Goal: Task Accomplishment & Management: Manage account settings

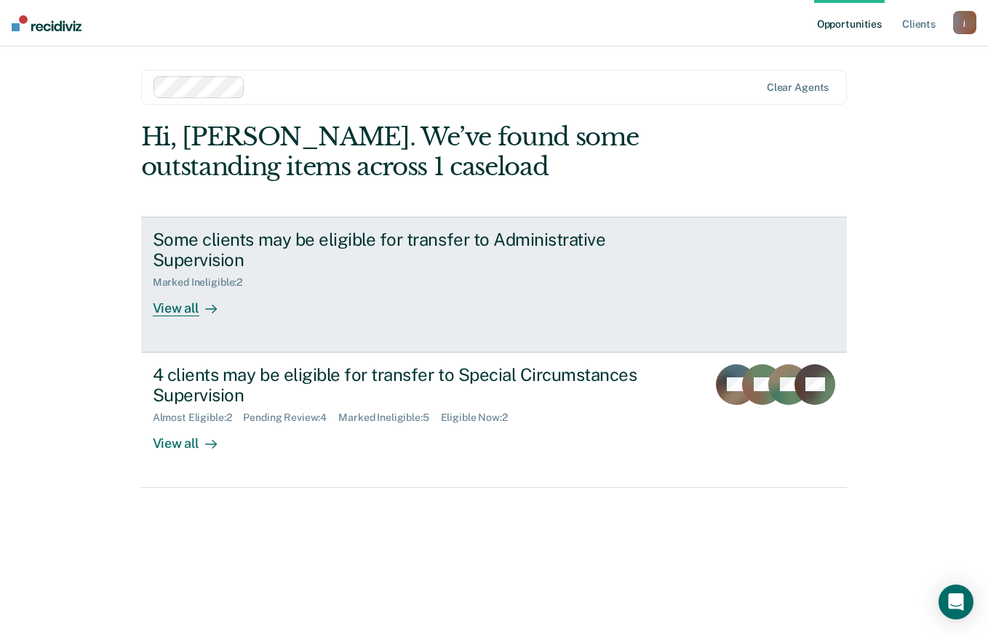
click at [197, 312] on div "View all" at bounding box center [193, 303] width 81 height 28
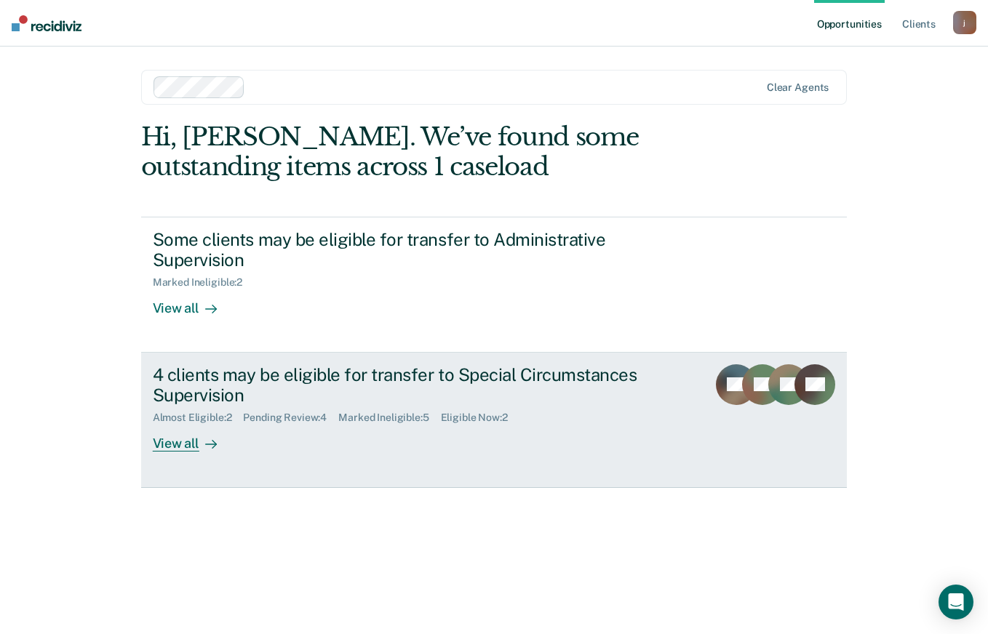
click at [194, 446] on div "View all" at bounding box center [193, 438] width 81 height 28
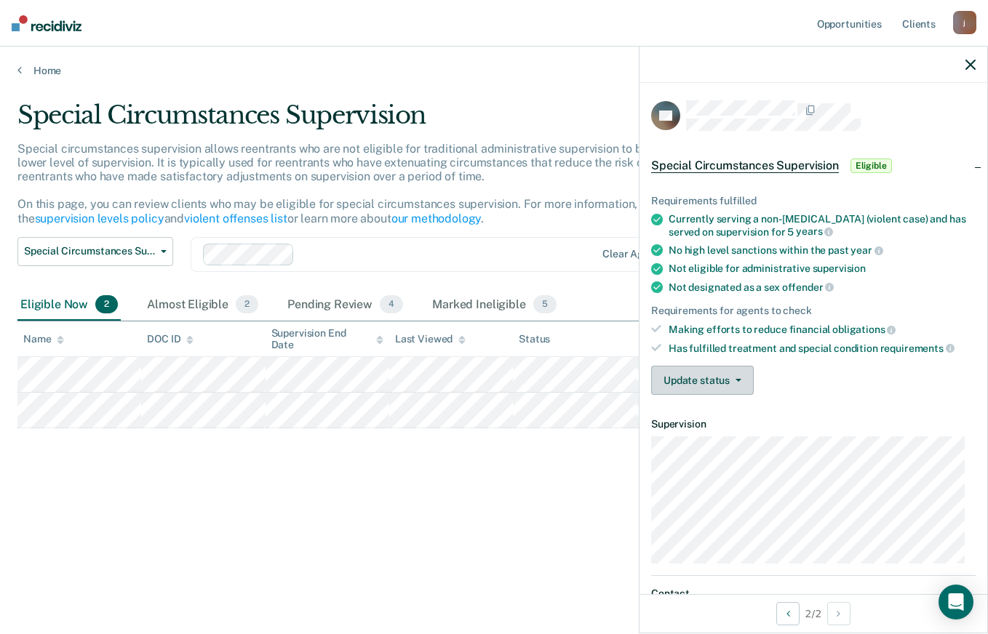
click at [736, 380] on icon "button" at bounding box center [739, 380] width 6 height 3
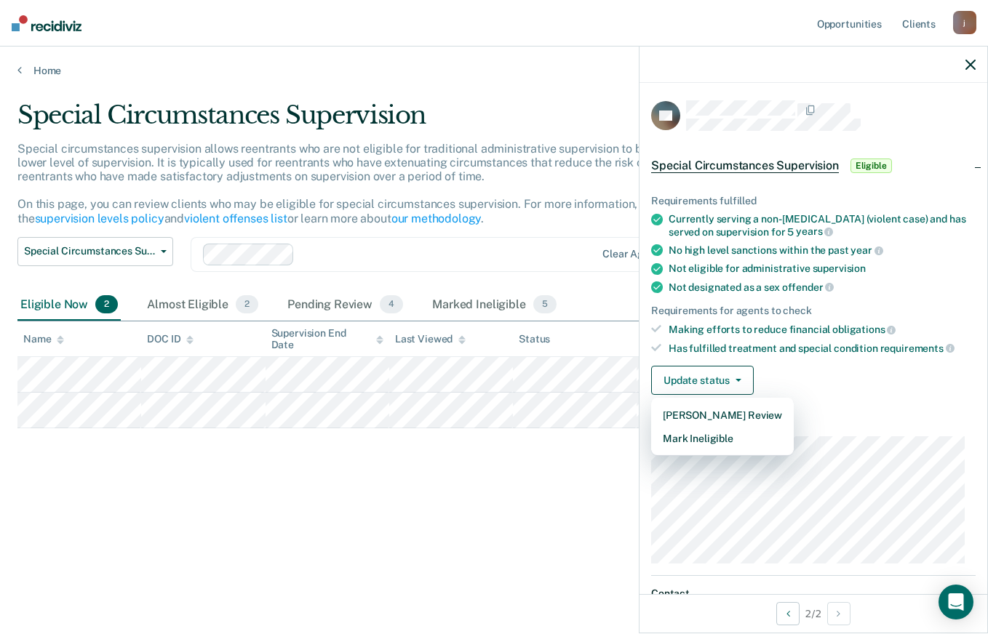
click at [863, 378] on div "Update status [PERSON_NAME] Review Mark Ineligible" at bounding box center [813, 380] width 325 height 29
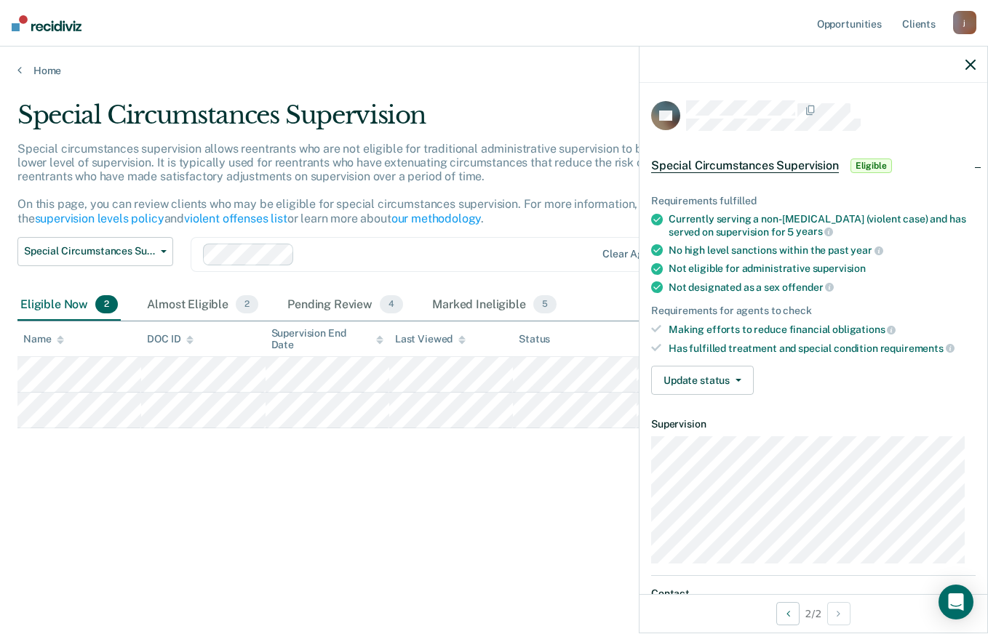
click at [875, 167] on span "Eligible" at bounding box center [871, 166] width 41 height 15
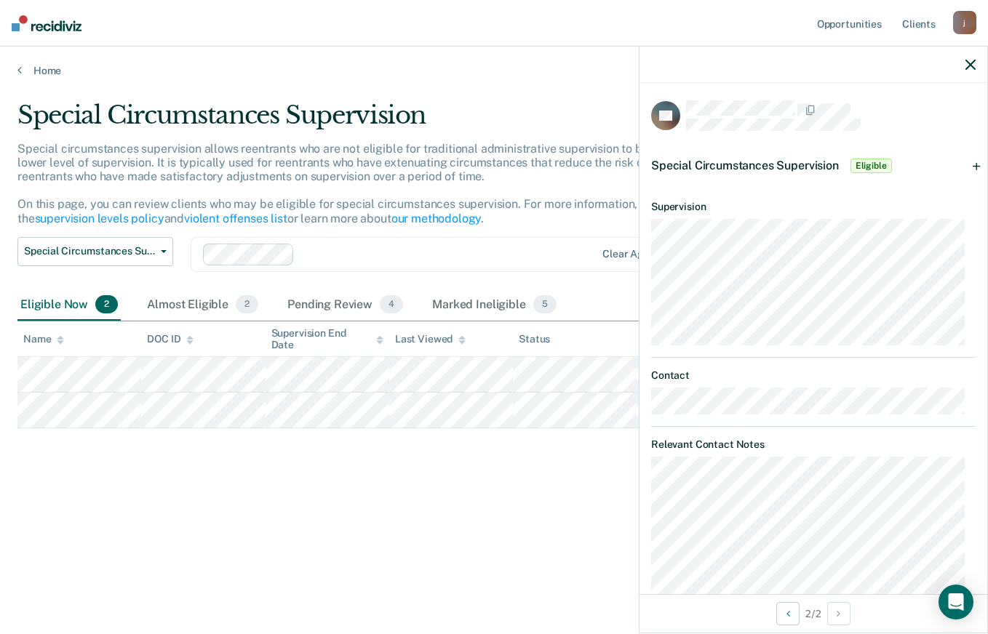
click at [963, 166] on div "Special Circumstances Supervision Eligible" at bounding box center [814, 166] width 348 height 47
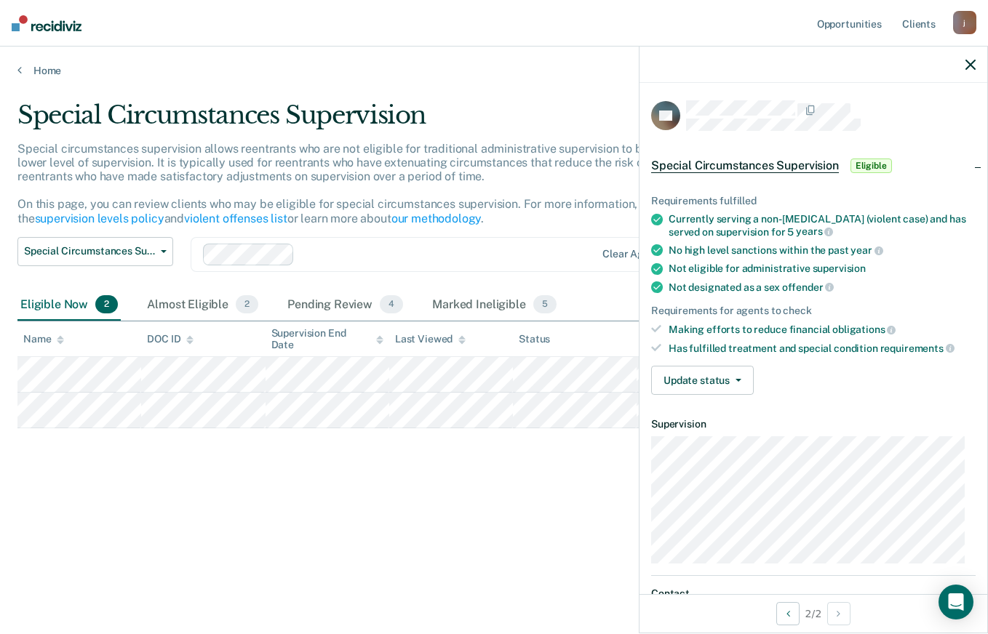
click at [794, 166] on span "Special Circumstances Supervision" at bounding box center [745, 166] width 188 height 15
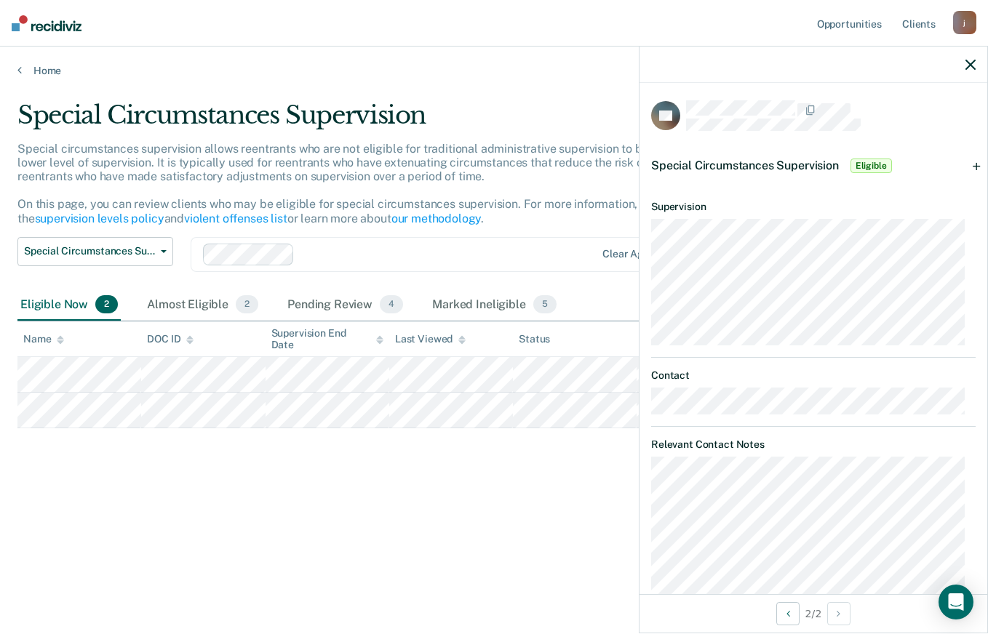
click at [880, 162] on span "Eligible" at bounding box center [871, 166] width 41 height 15
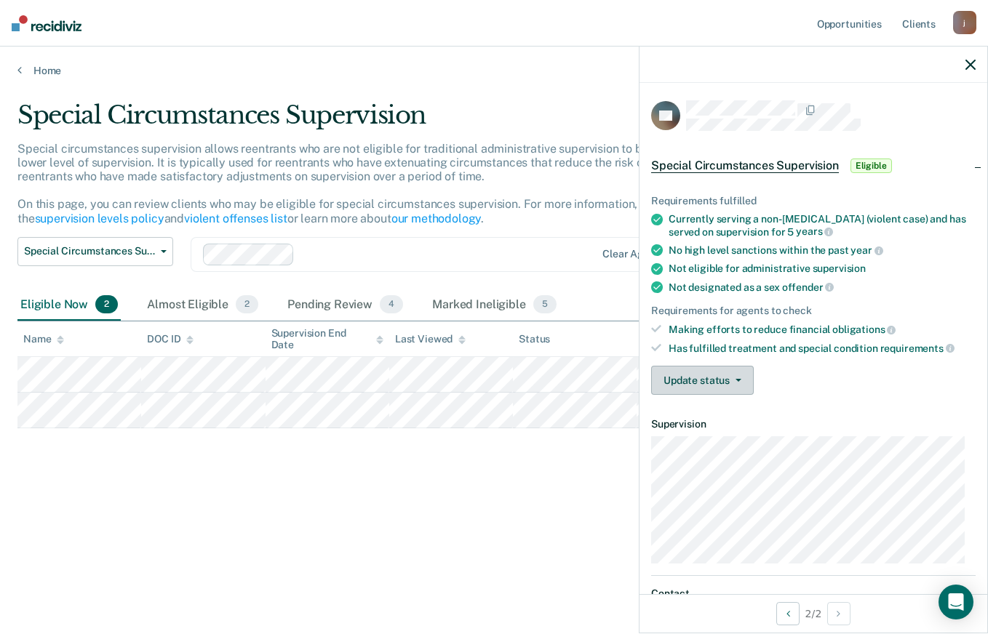
click at [737, 382] on button "Update status" at bounding box center [702, 380] width 103 height 29
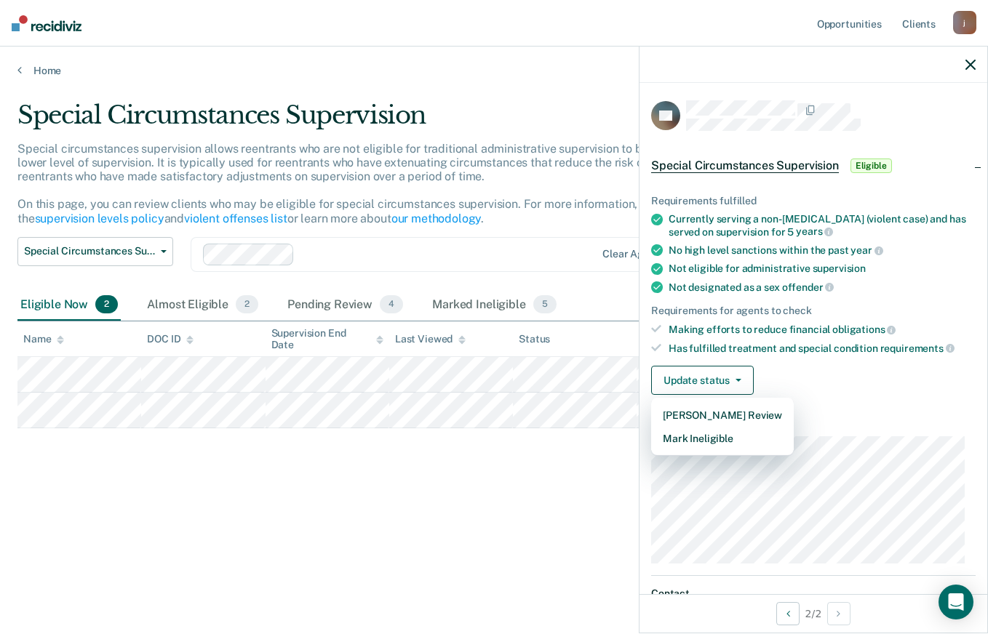
click at [887, 381] on div "Update status [PERSON_NAME] Review Mark Ineligible" at bounding box center [813, 380] width 325 height 29
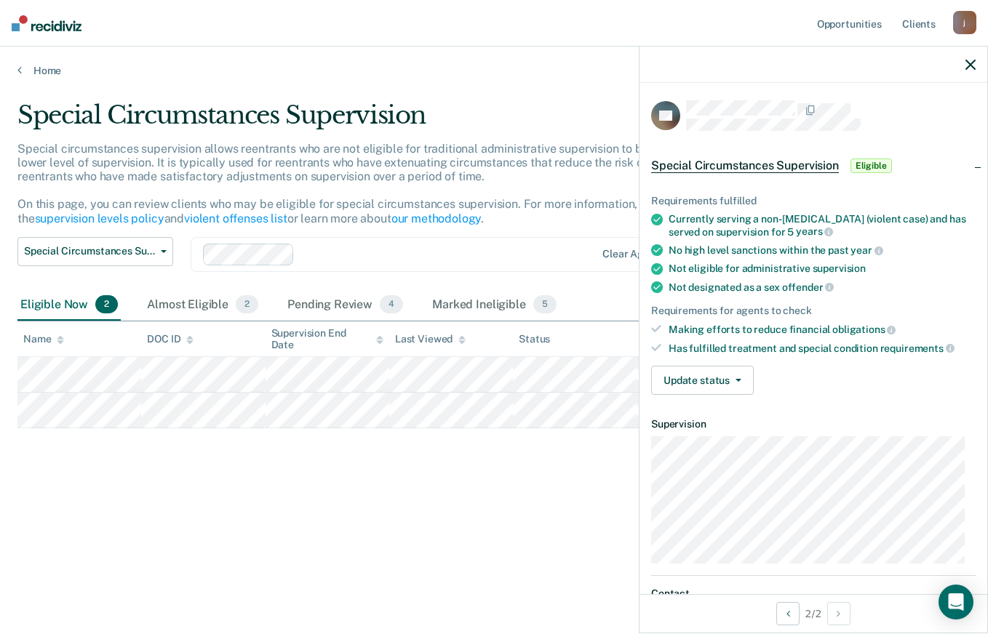
click at [967, 166] on div "Special Circumstances Supervision Eligible" at bounding box center [814, 166] width 348 height 47
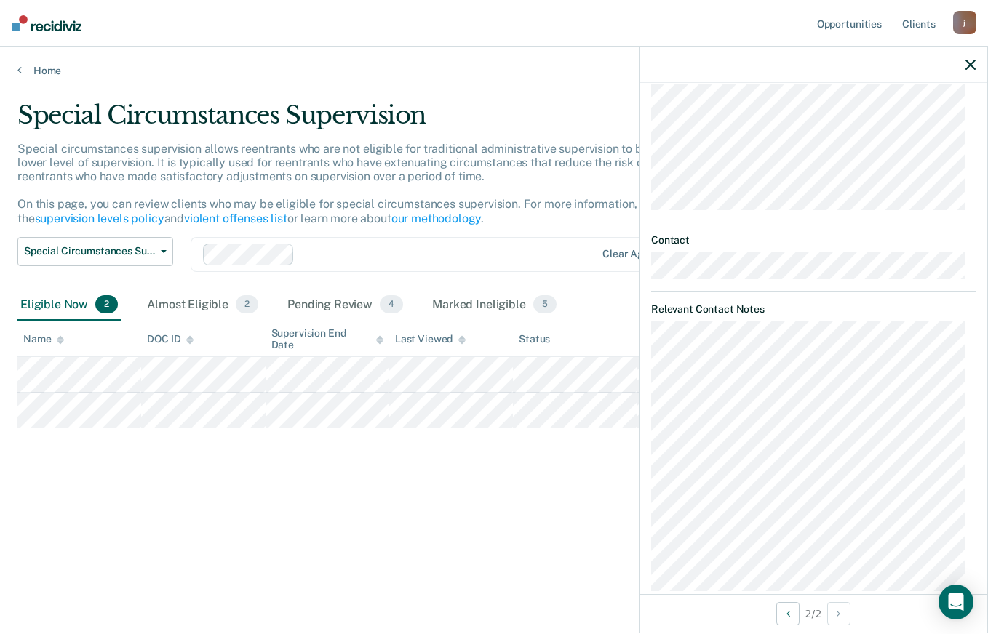
scroll to position [160, 0]
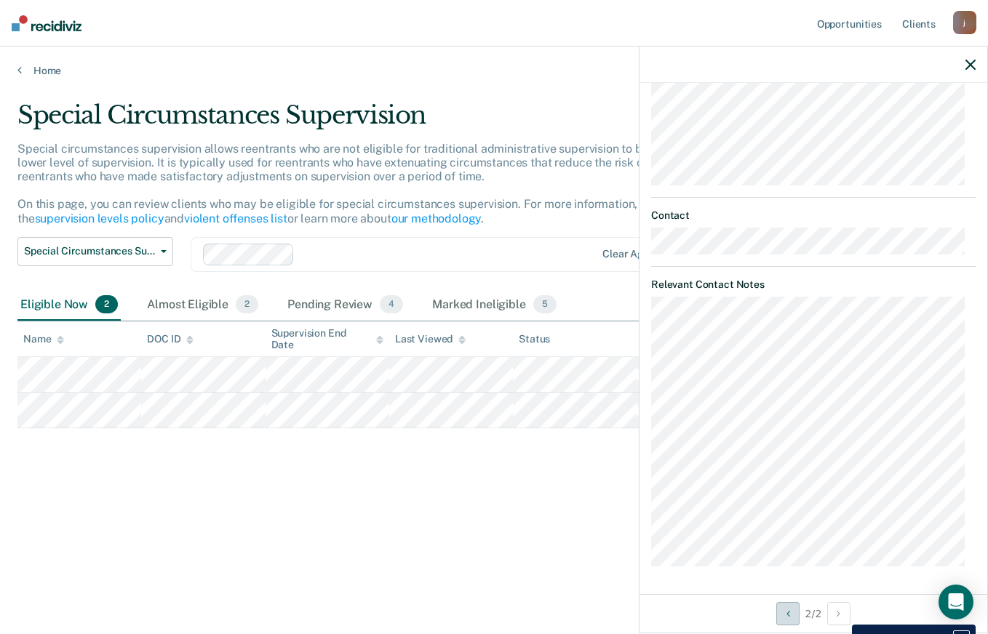
click at [787, 611] on icon "Previous Opportunity" at bounding box center [789, 614] width 4 height 10
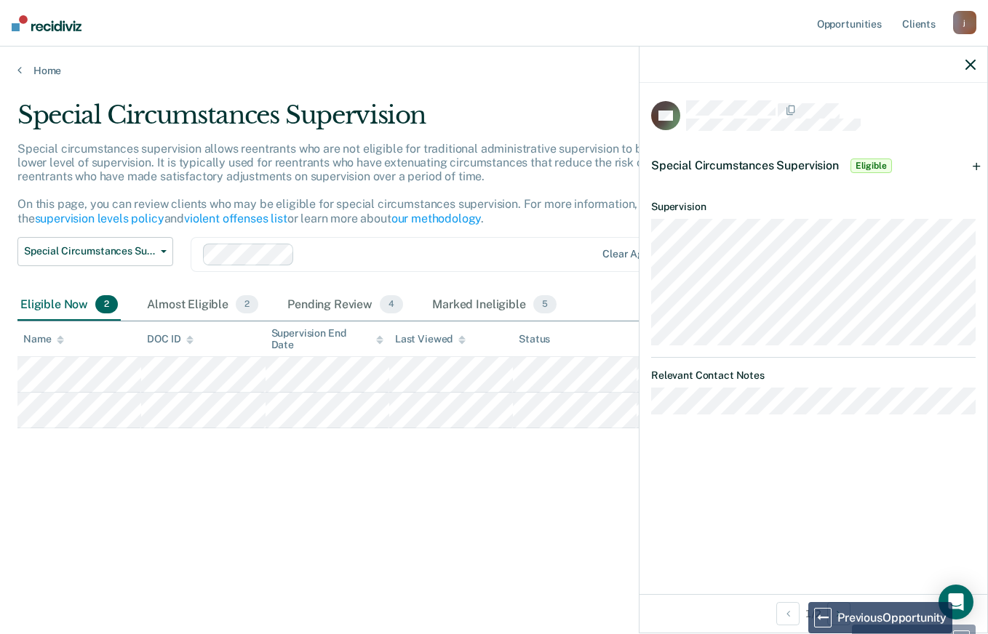
scroll to position [0, 0]
click at [878, 159] on span "Eligible" at bounding box center [871, 166] width 41 height 15
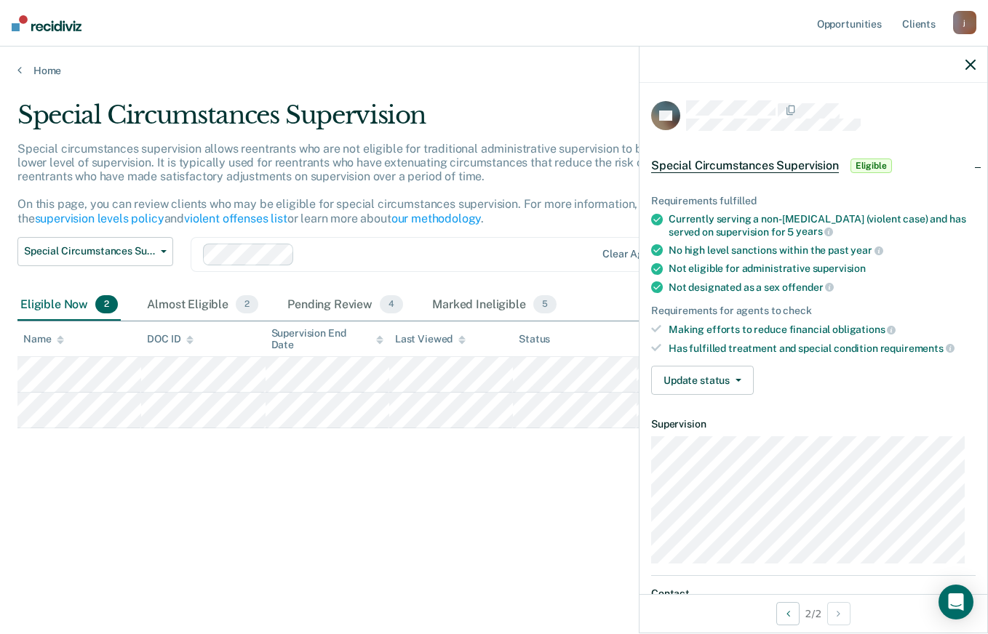
click at [878, 170] on span "Eligible" at bounding box center [871, 166] width 41 height 15
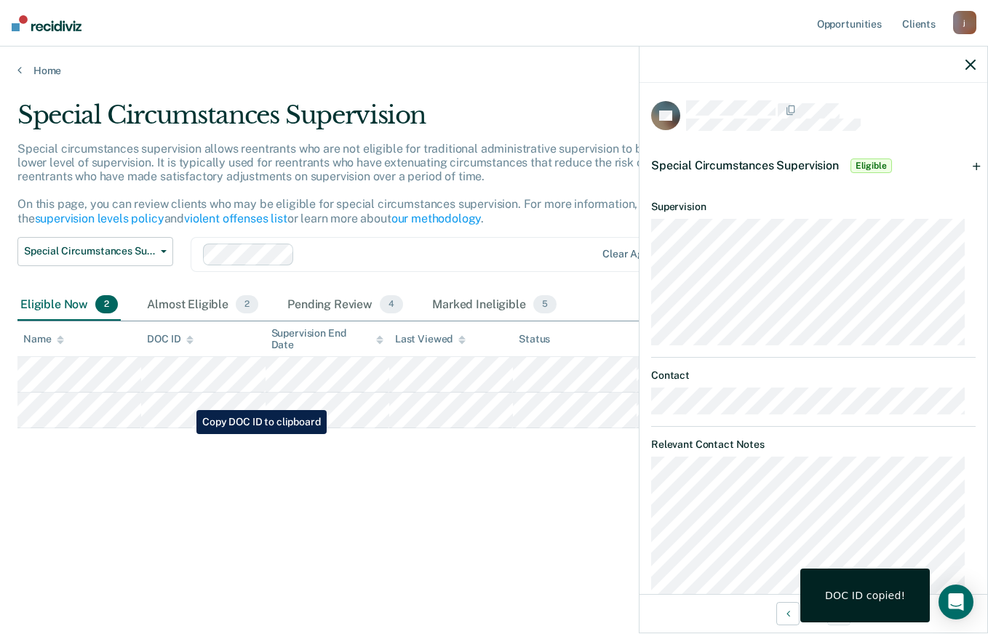
click at [309, 524] on div "Special Circumstances Supervision Special circumstances supervision allows reen…" at bounding box center [493, 312] width 953 height 425
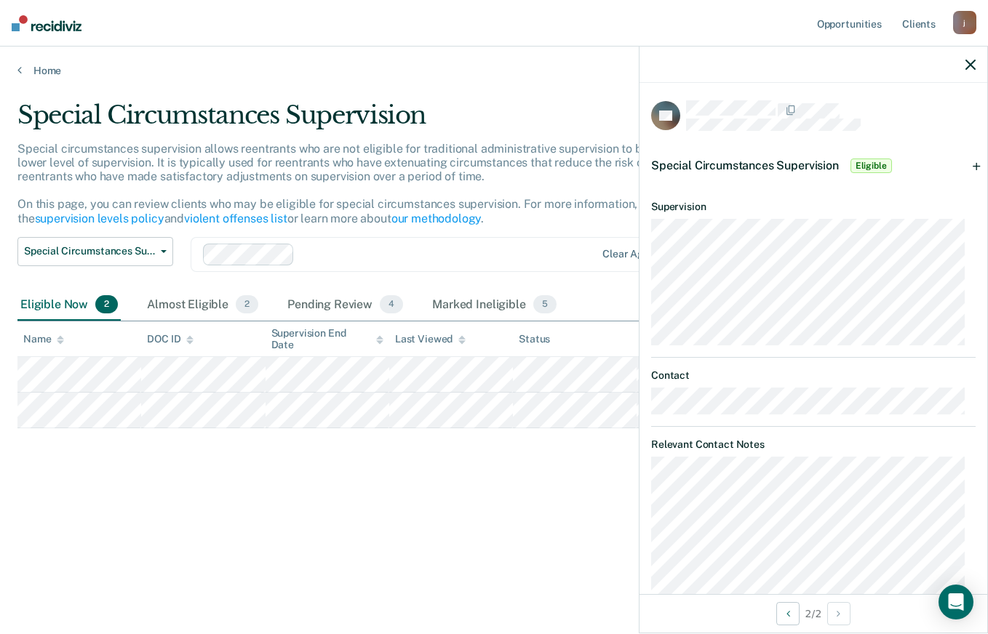
click at [968, 166] on div "Special Circumstances Supervision Eligible" at bounding box center [814, 166] width 348 height 47
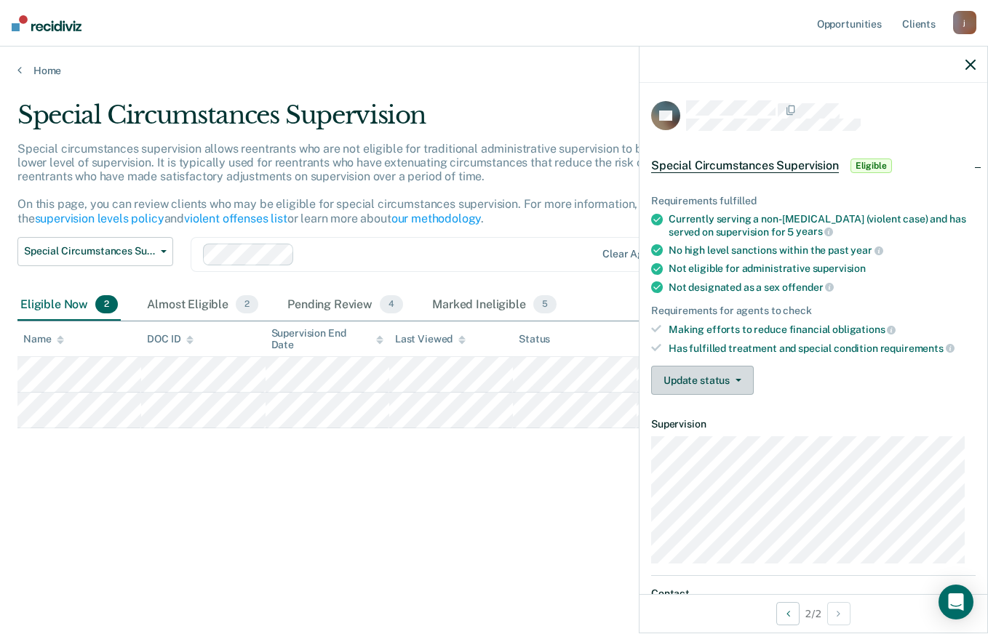
click at [726, 377] on button "Update status" at bounding box center [702, 380] width 103 height 29
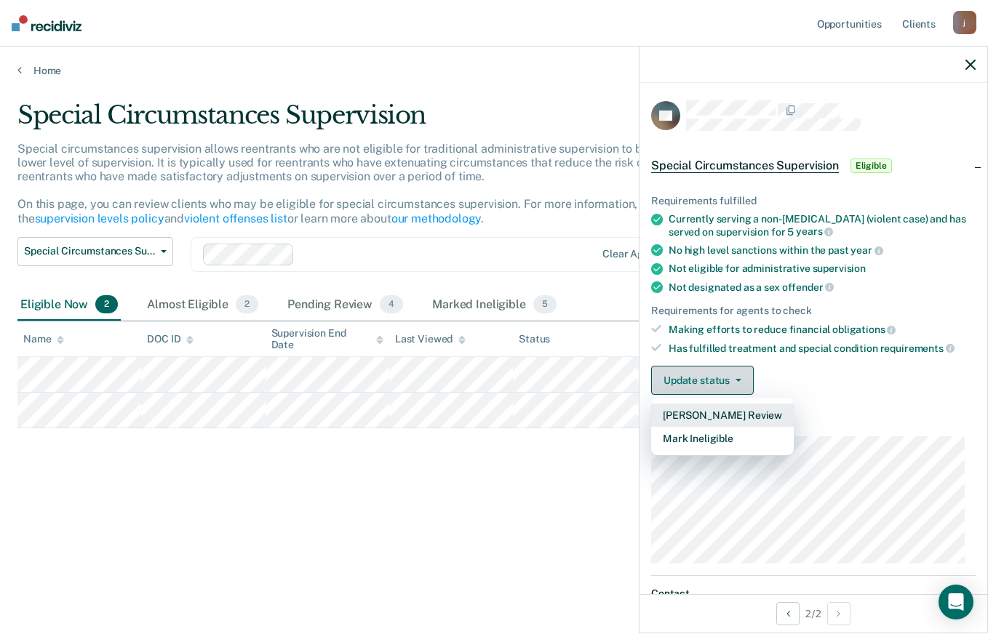
click at [728, 408] on button "[PERSON_NAME] Review" at bounding box center [722, 415] width 143 height 23
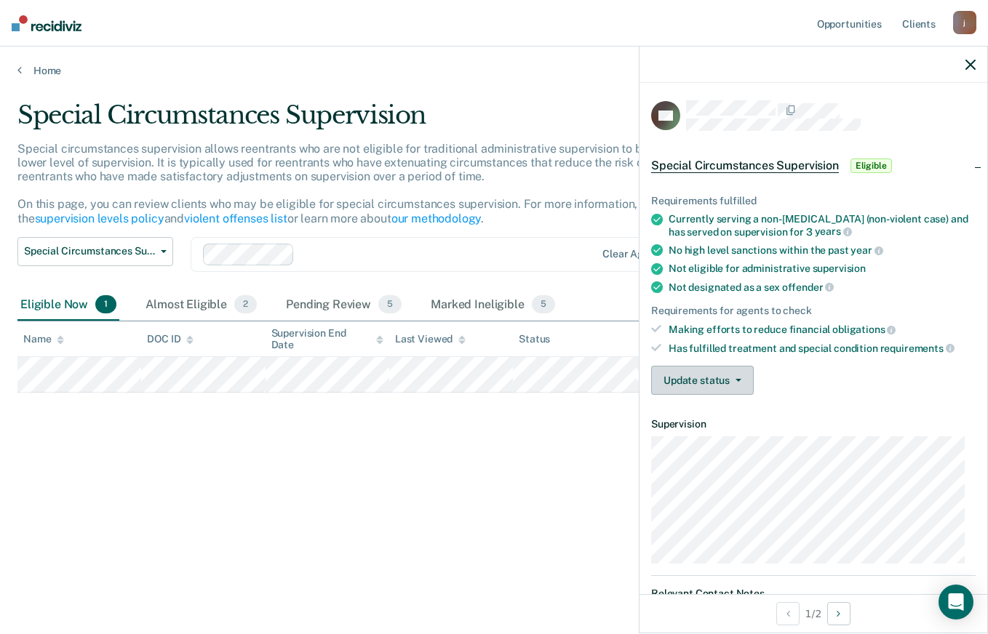
click at [726, 383] on button "Update status" at bounding box center [702, 380] width 103 height 29
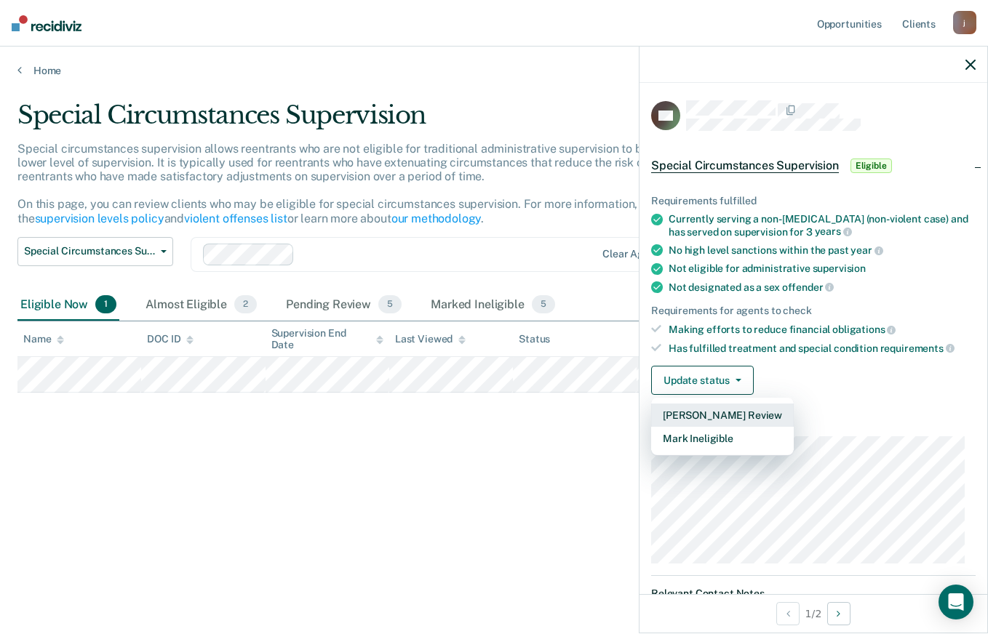
click at [728, 415] on button "[PERSON_NAME] Review" at bounding box center [722, 415] width 143 height 23
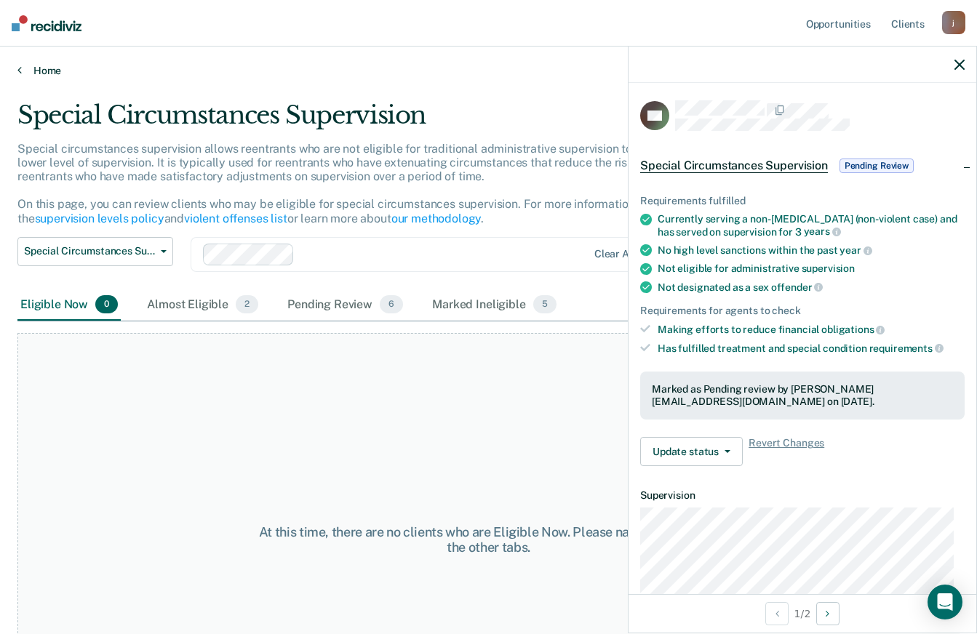
click at [44, 70] on link "Home" at bounding box center [488, 70] width 942 height 13
